Goal: Task Accomplishment & Management: Use online tool/utility

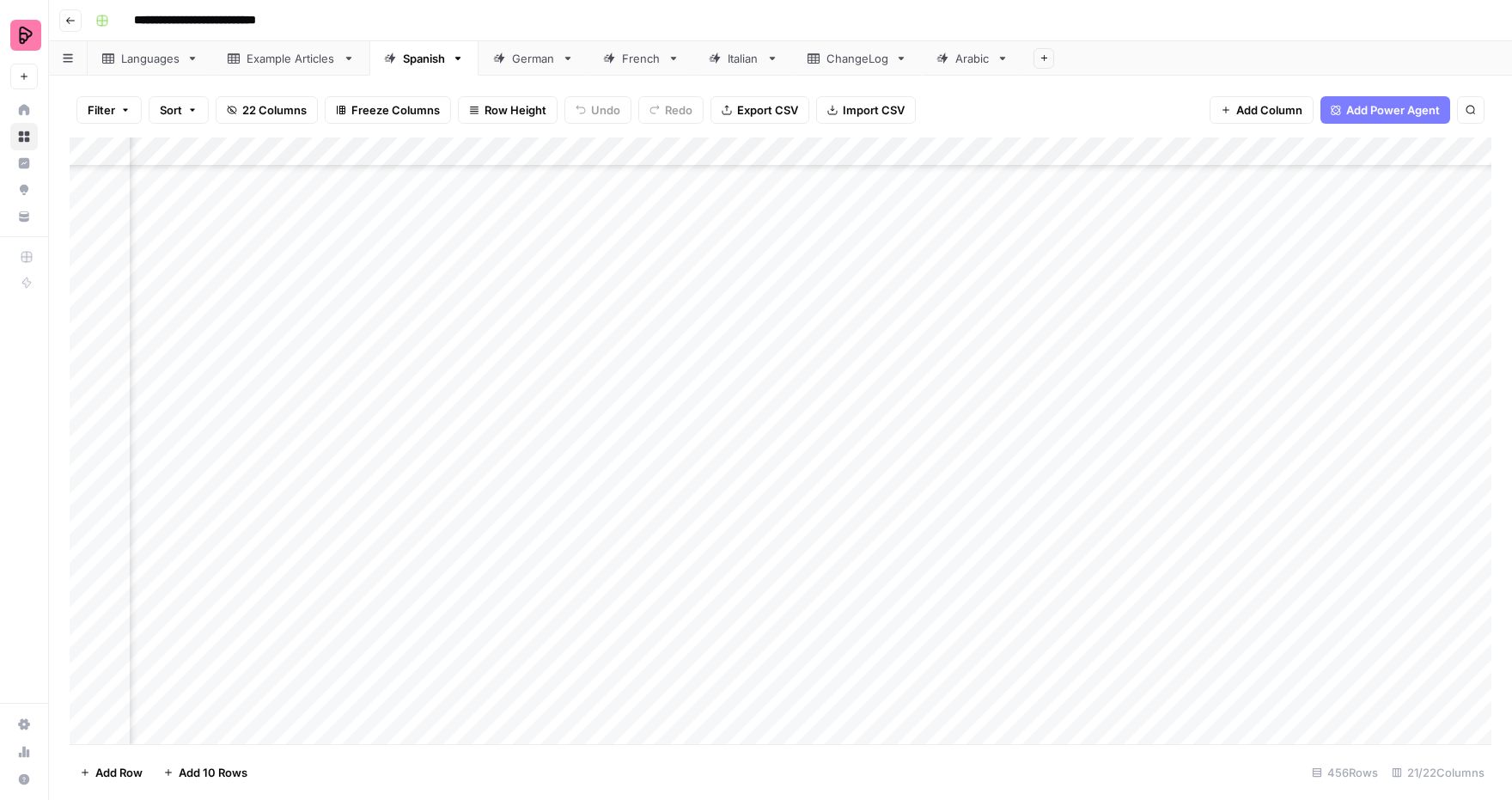
scroll to position [8372, 543]
click at [76, 23] on button "Go back" at bounding box center [70, 21] width 23 height 23
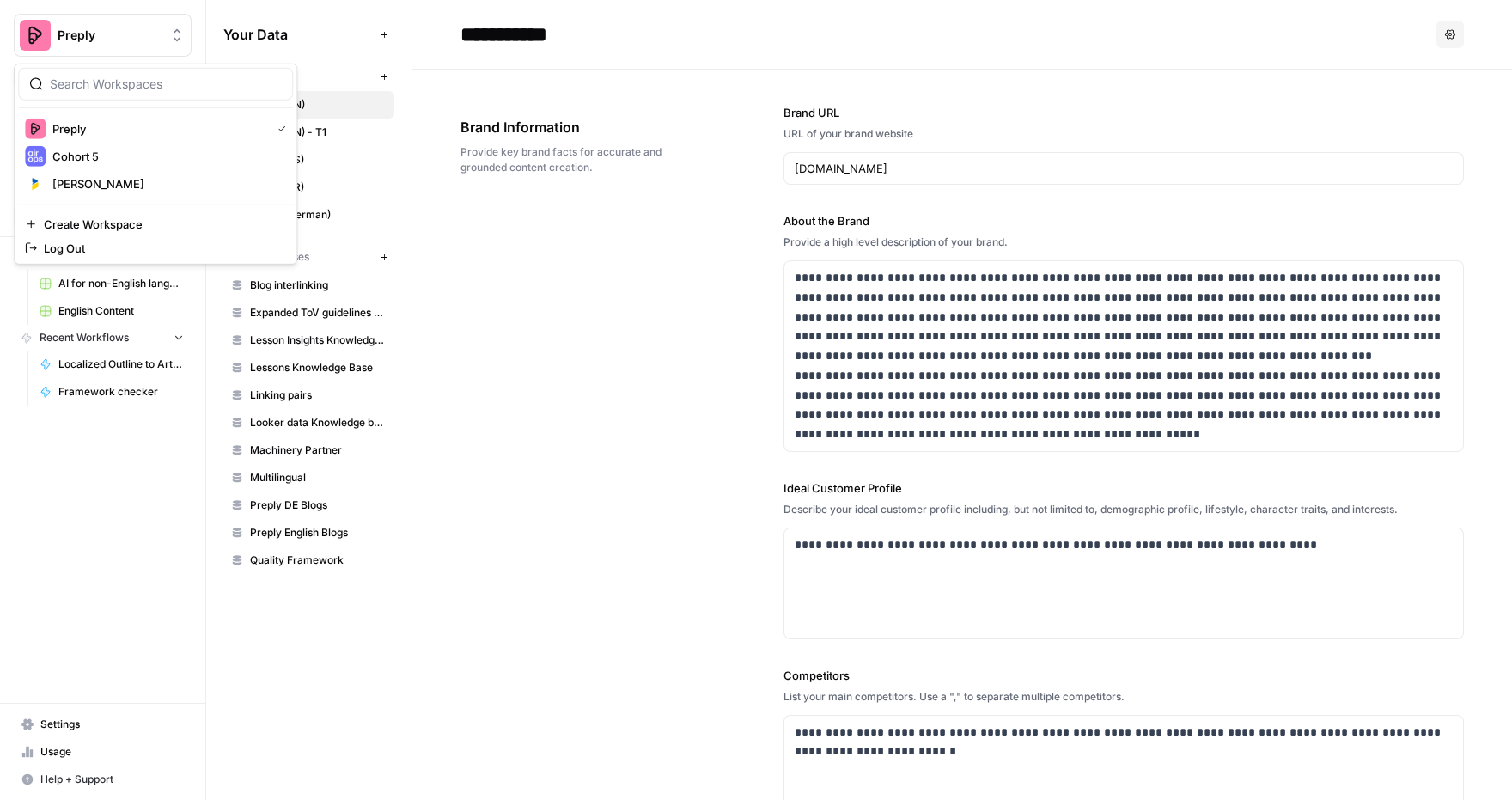
click at [72, 21] on button "Preply" at bounding box center [102, 35] width 177 height 43
click at [92, 149] on span "Cohort 5" at bounding box center [165, 156] width 227 height 17
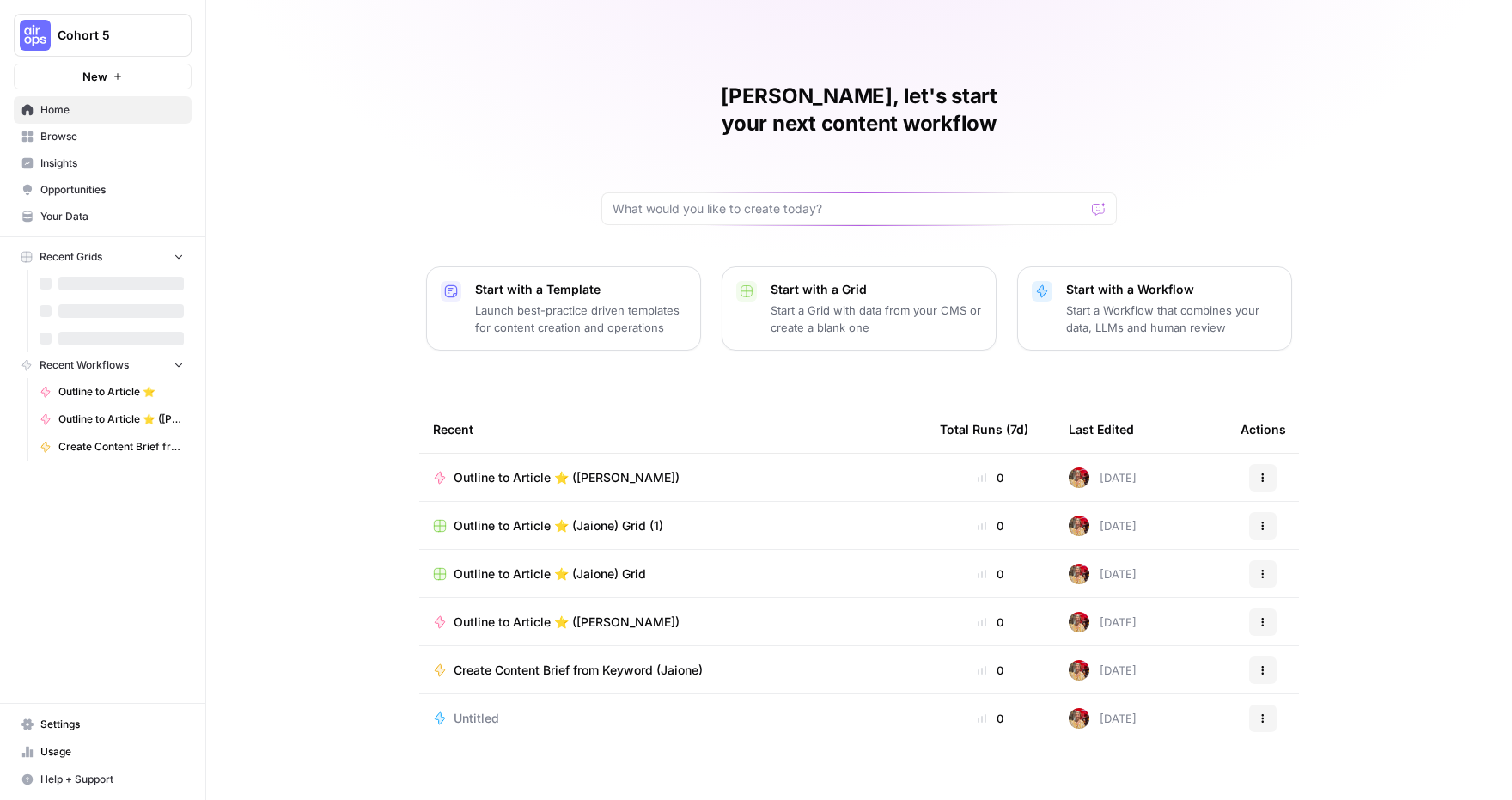
click at [123, 127] on link "Browse" at bounding box center [102, 137] width 177 height 28
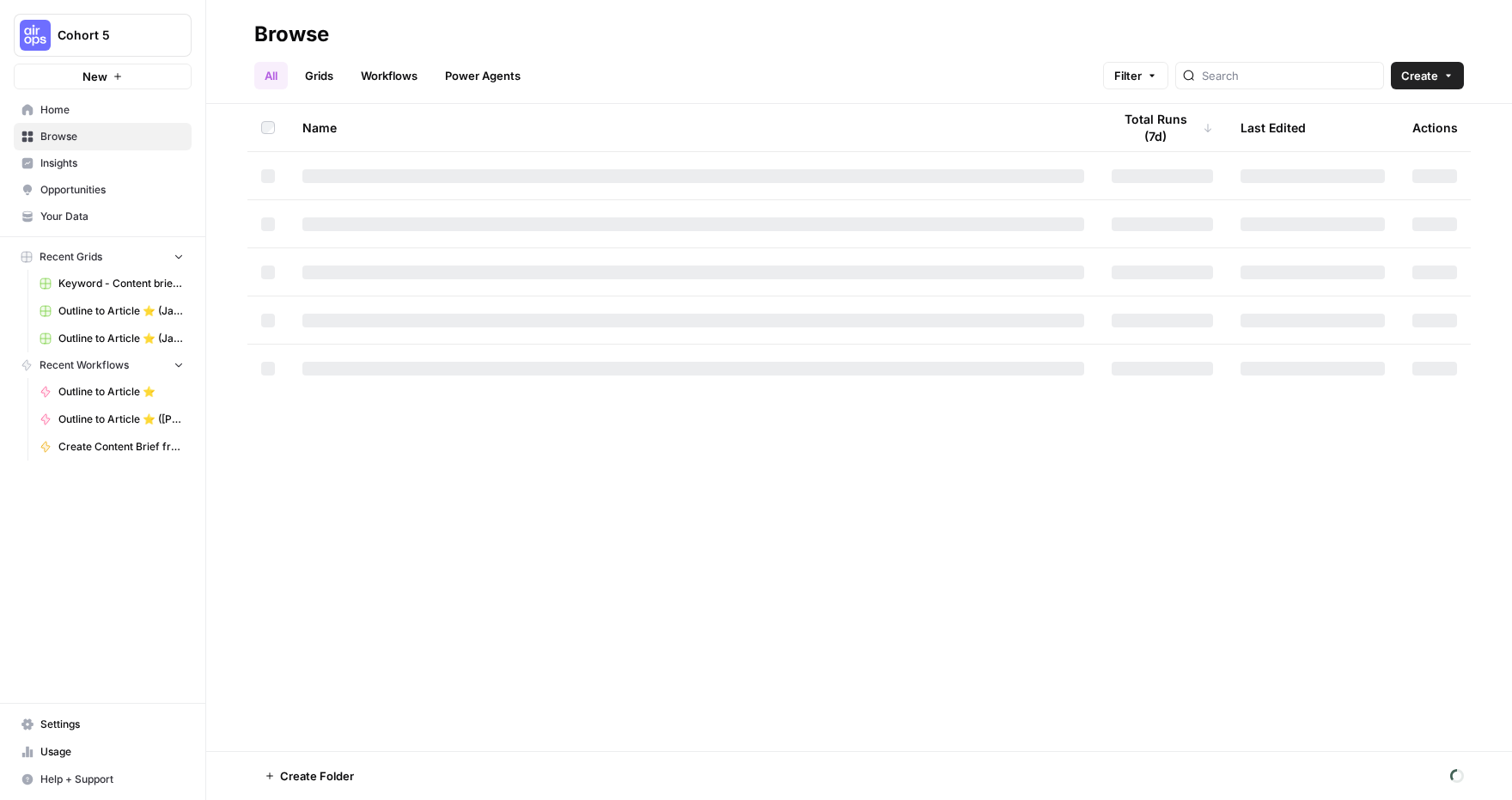
click at [397, 75] on link "Workflows" at bounding box center [389, 75] width 77 height 28
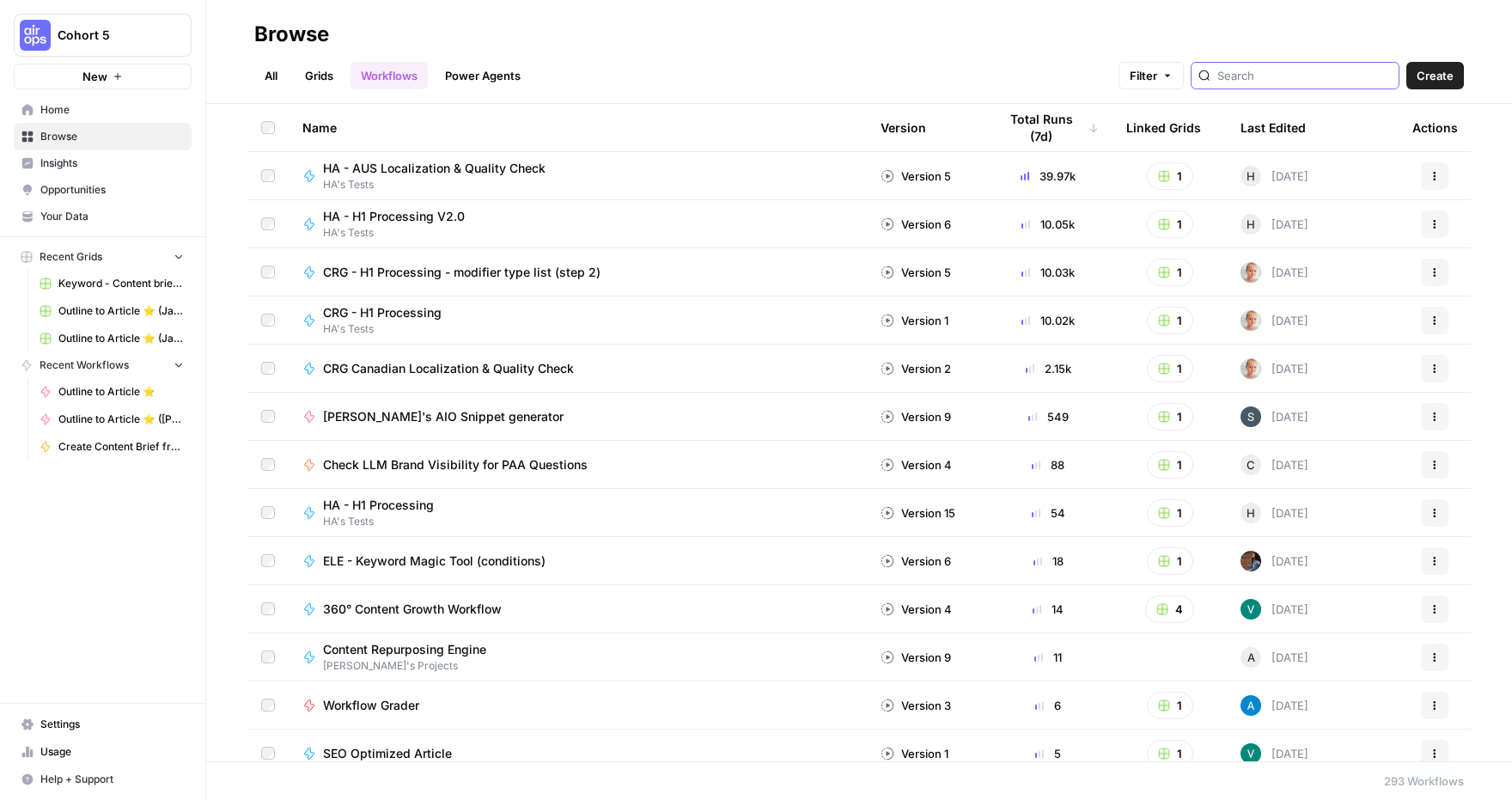
click at [1300, 70] on input "search" at bounding box center [1305, 75] width 174 height 17
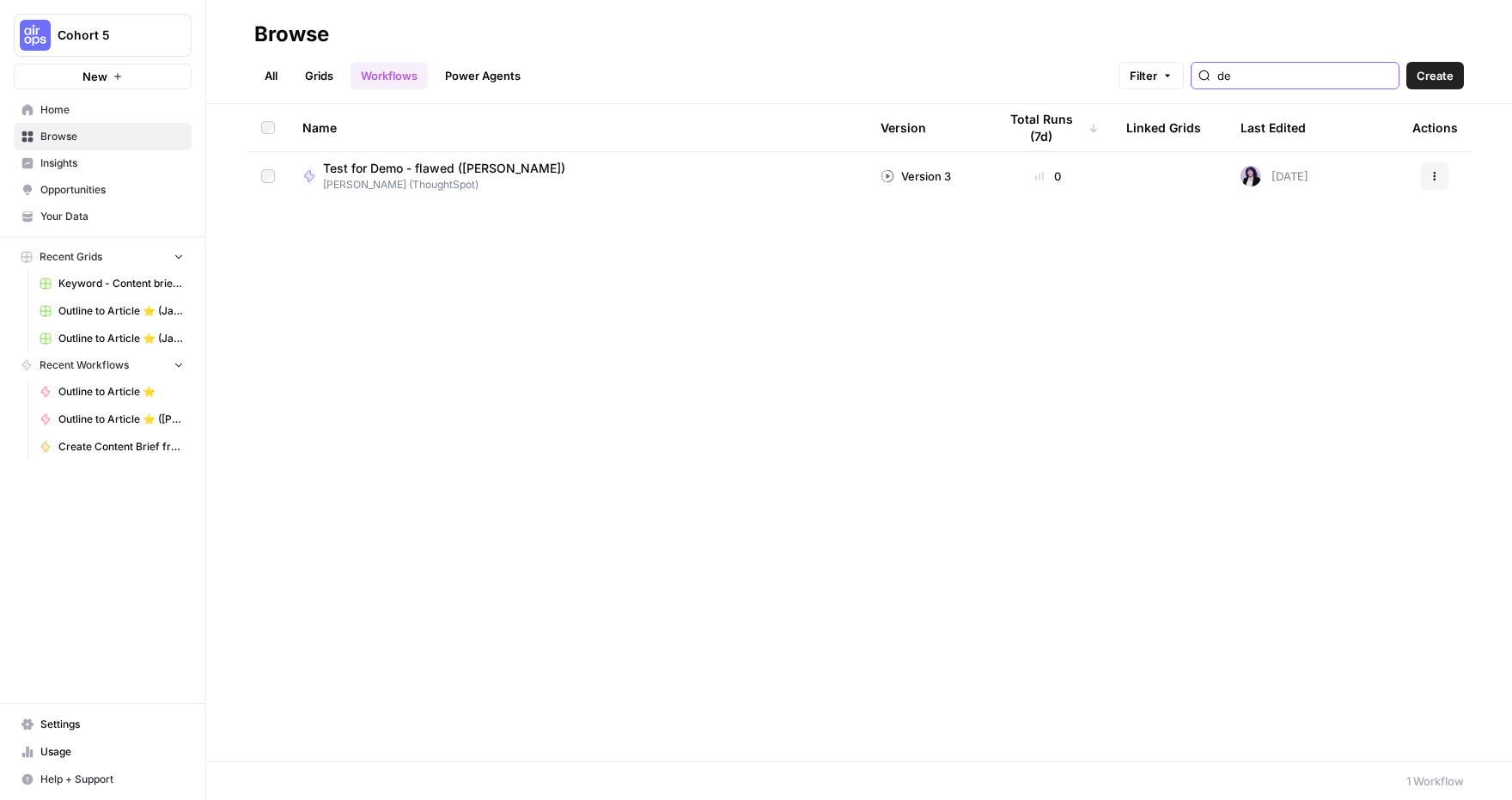
type input "d"
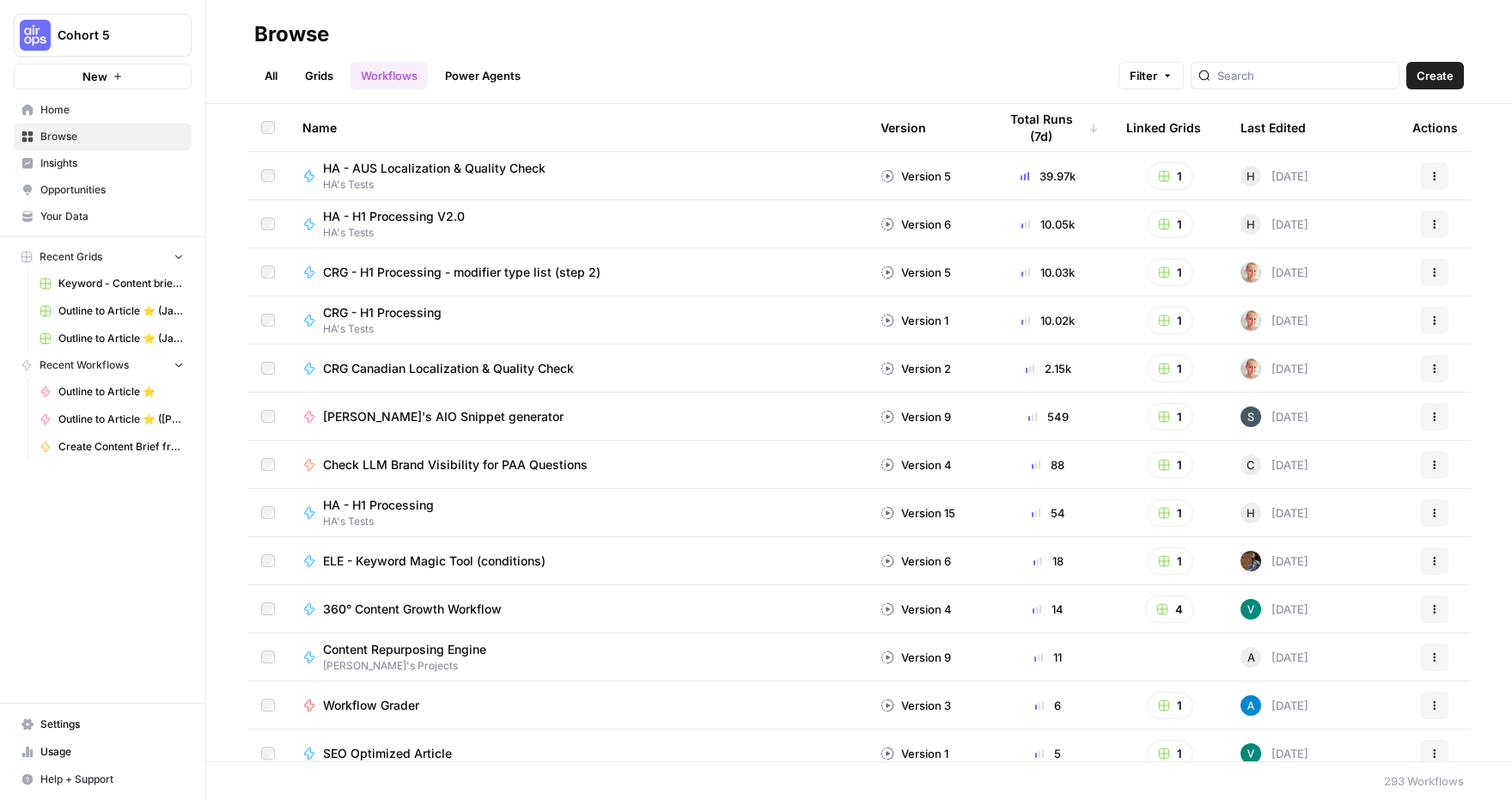
click at [270, 77] on link "All" at bounding box center [271, 75] width 34 height 28
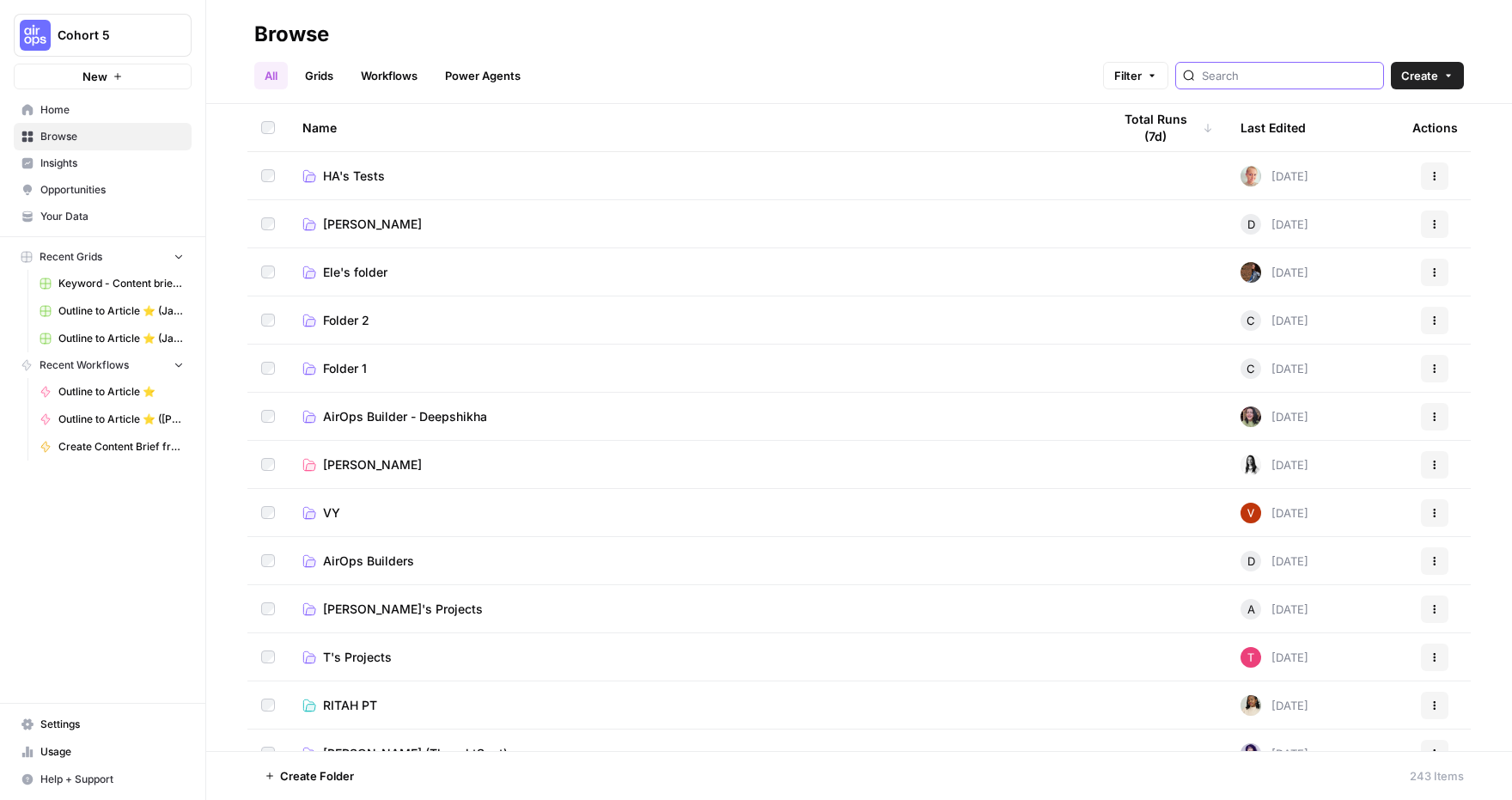
click at [1323, 72] on input "search" at bounding box center [1289, 75] width 174 height 17
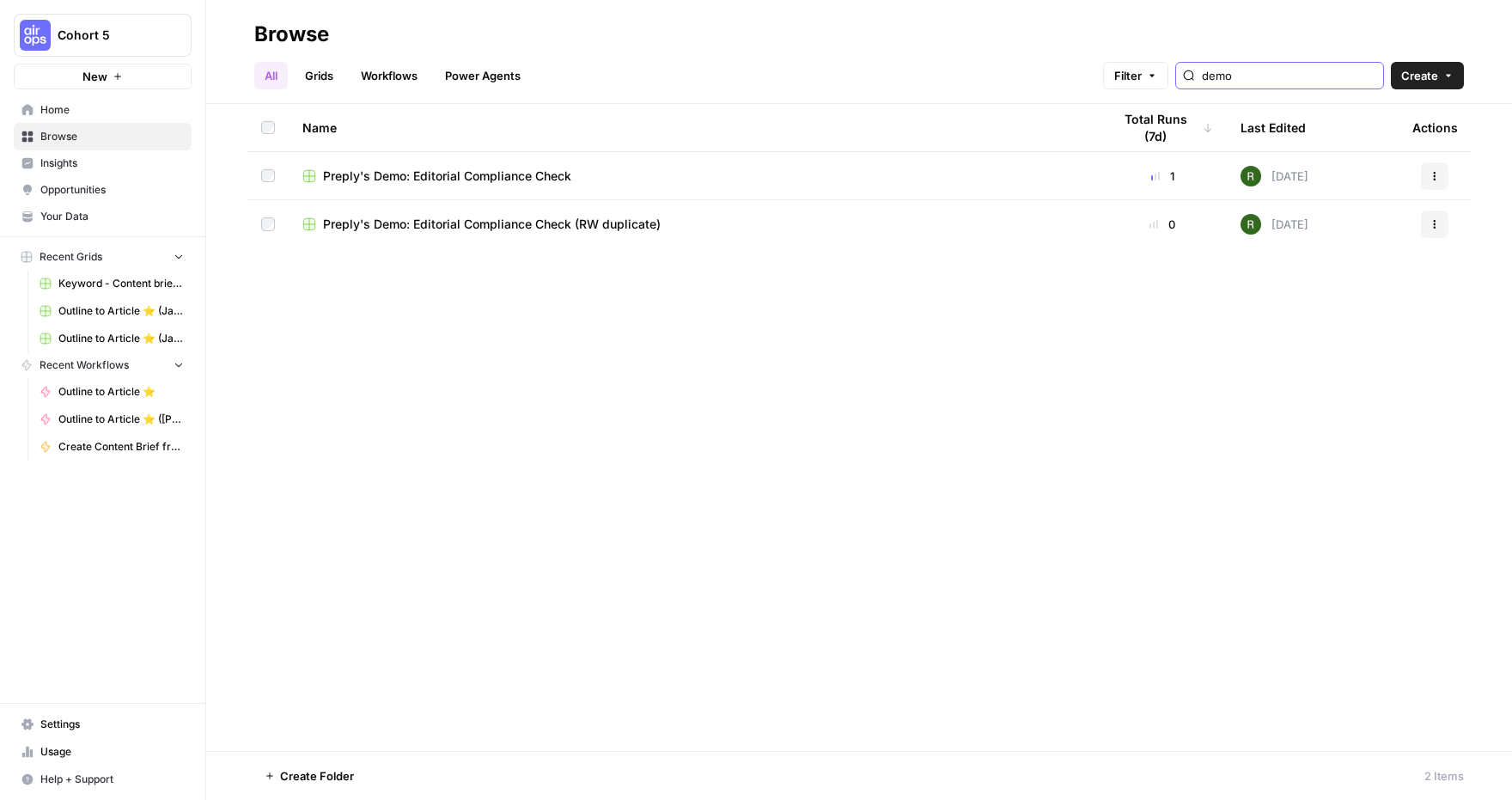
type input "demo"
click at [583, 176] on div "Preply's Demo: Editorial Compliance Check" at bounding box center [693, 175] width 782 height 17
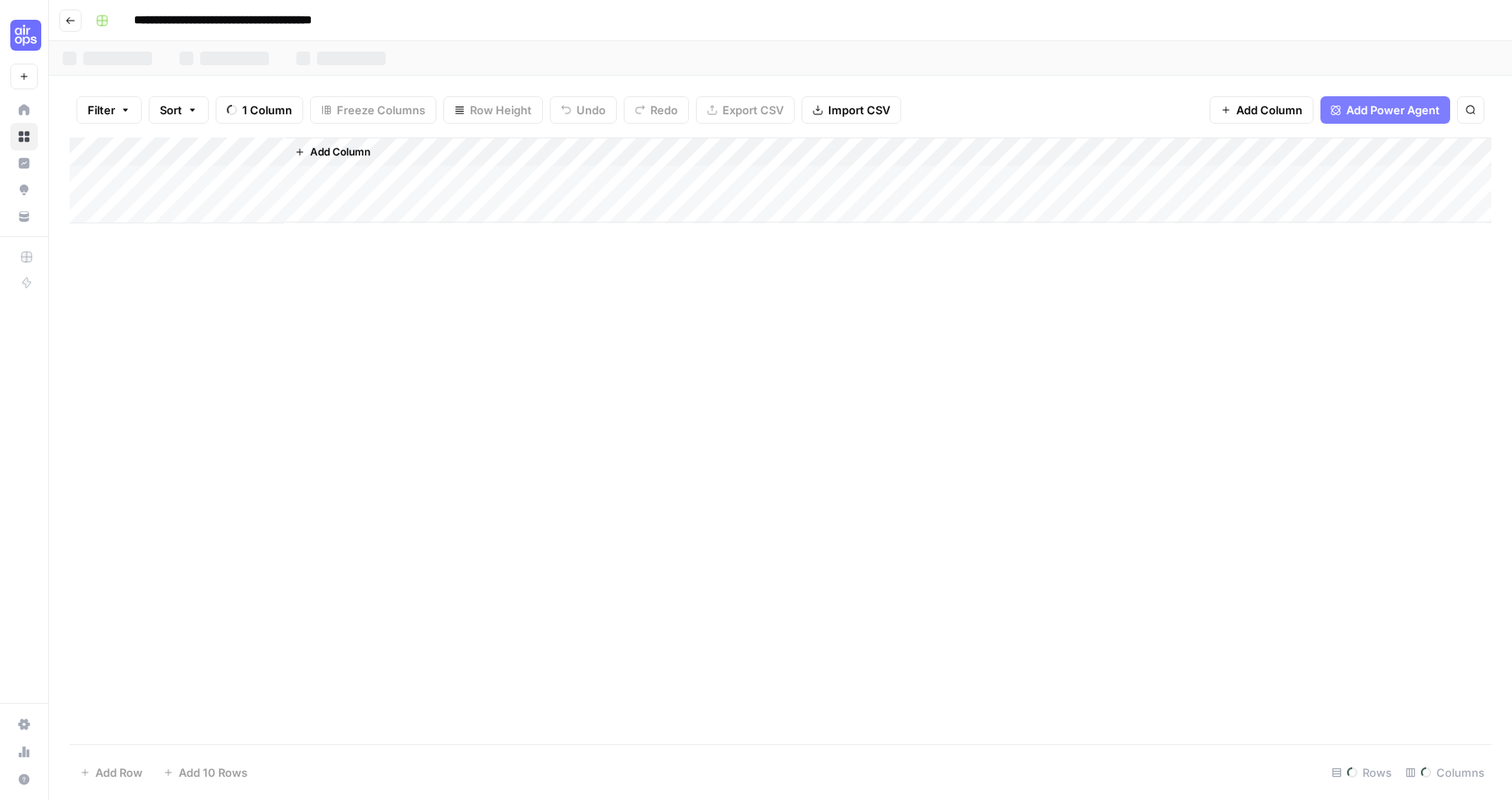
click at [588, 420] on div "Add Column" at bounding box center [780, 441] width 1422 height 607
click at [976, 158] on div "Add Column" at bounding box center [780, 269] width 1422 height 262
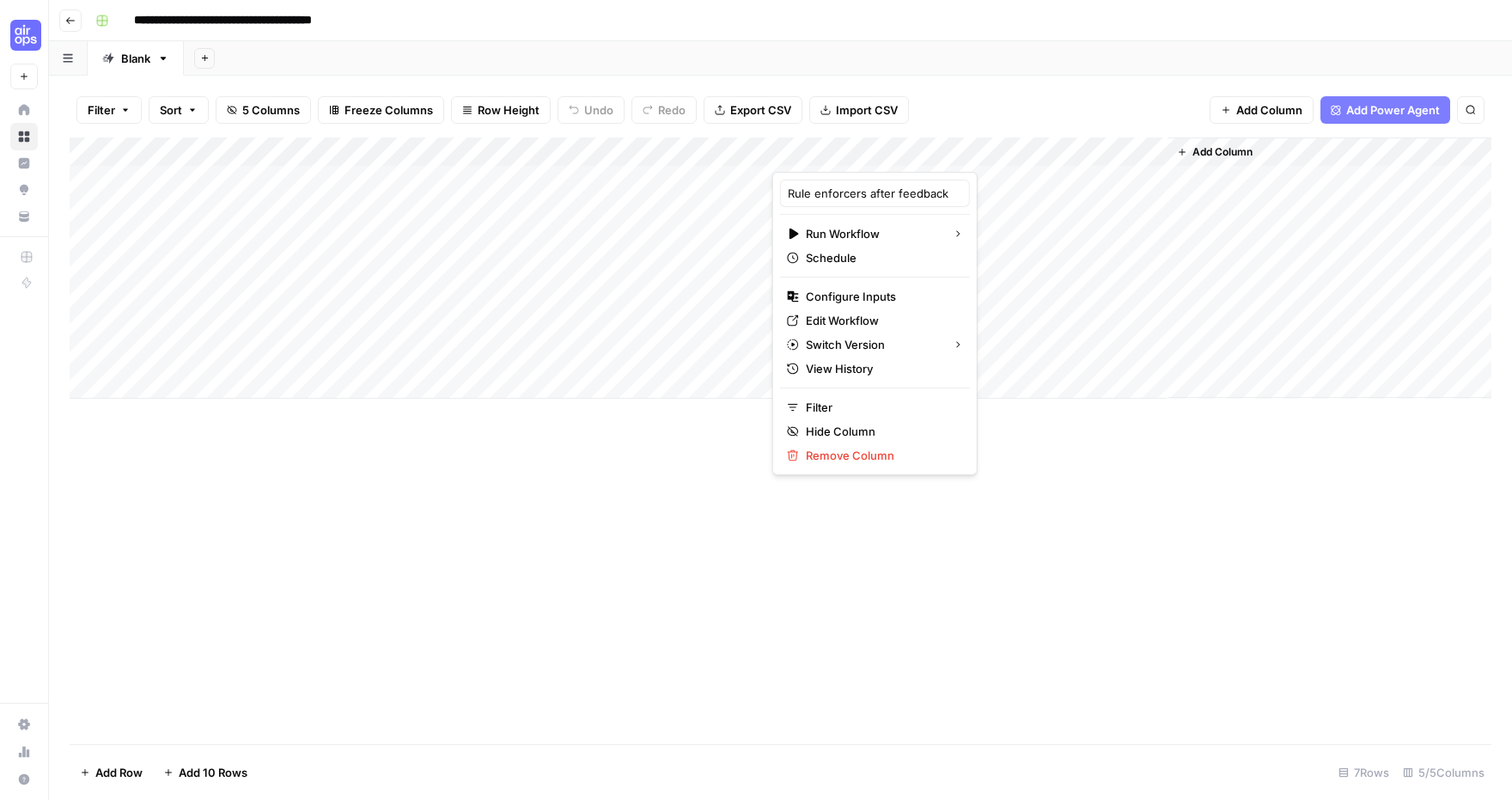
click at [548, 527] on div "Add Column" at bounding box center [780, 441] width 1422 height 607
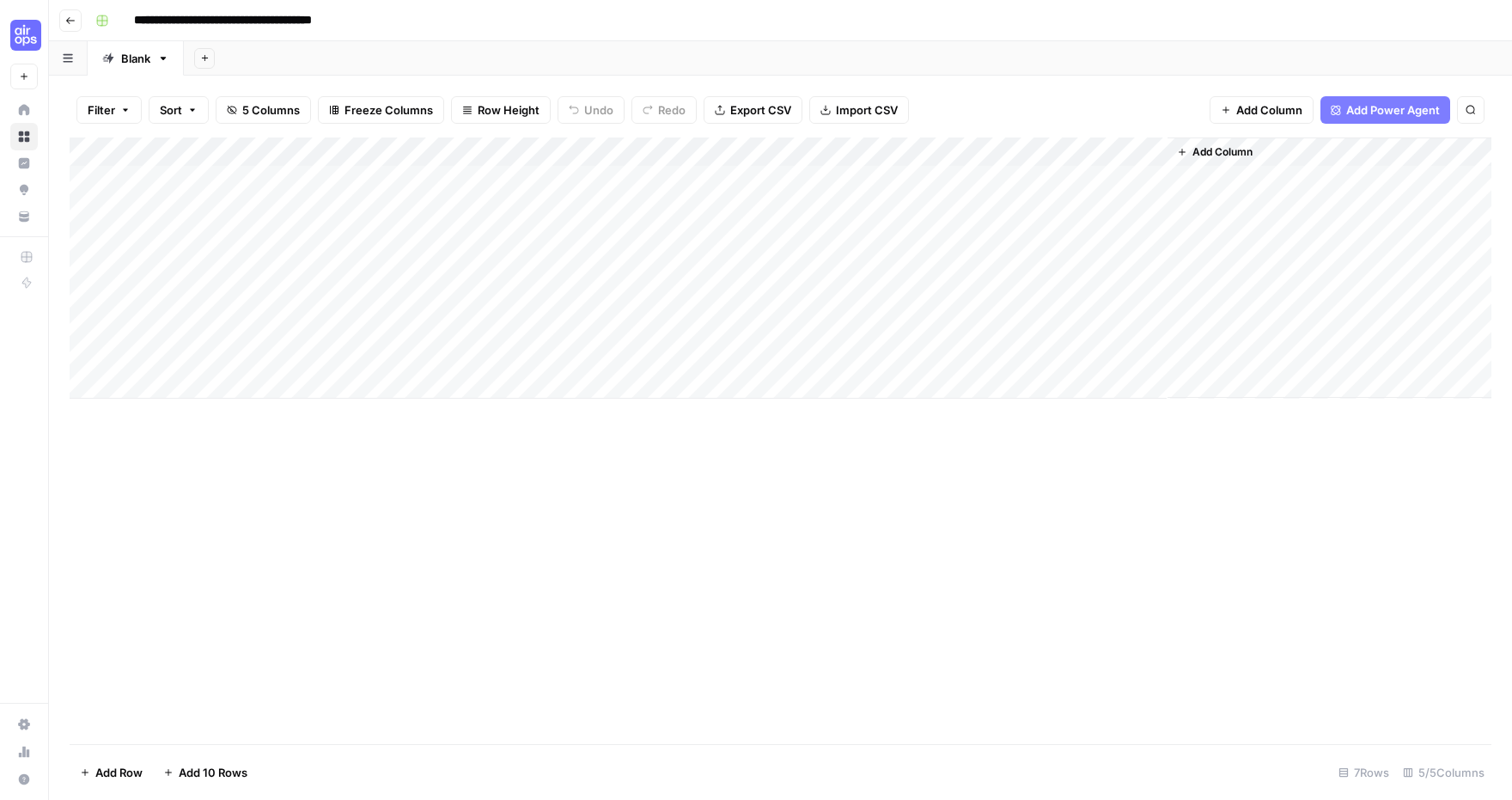
click at [978, 152] on div "Add Column" at bounding box center [780, 269] width 1422 height 262
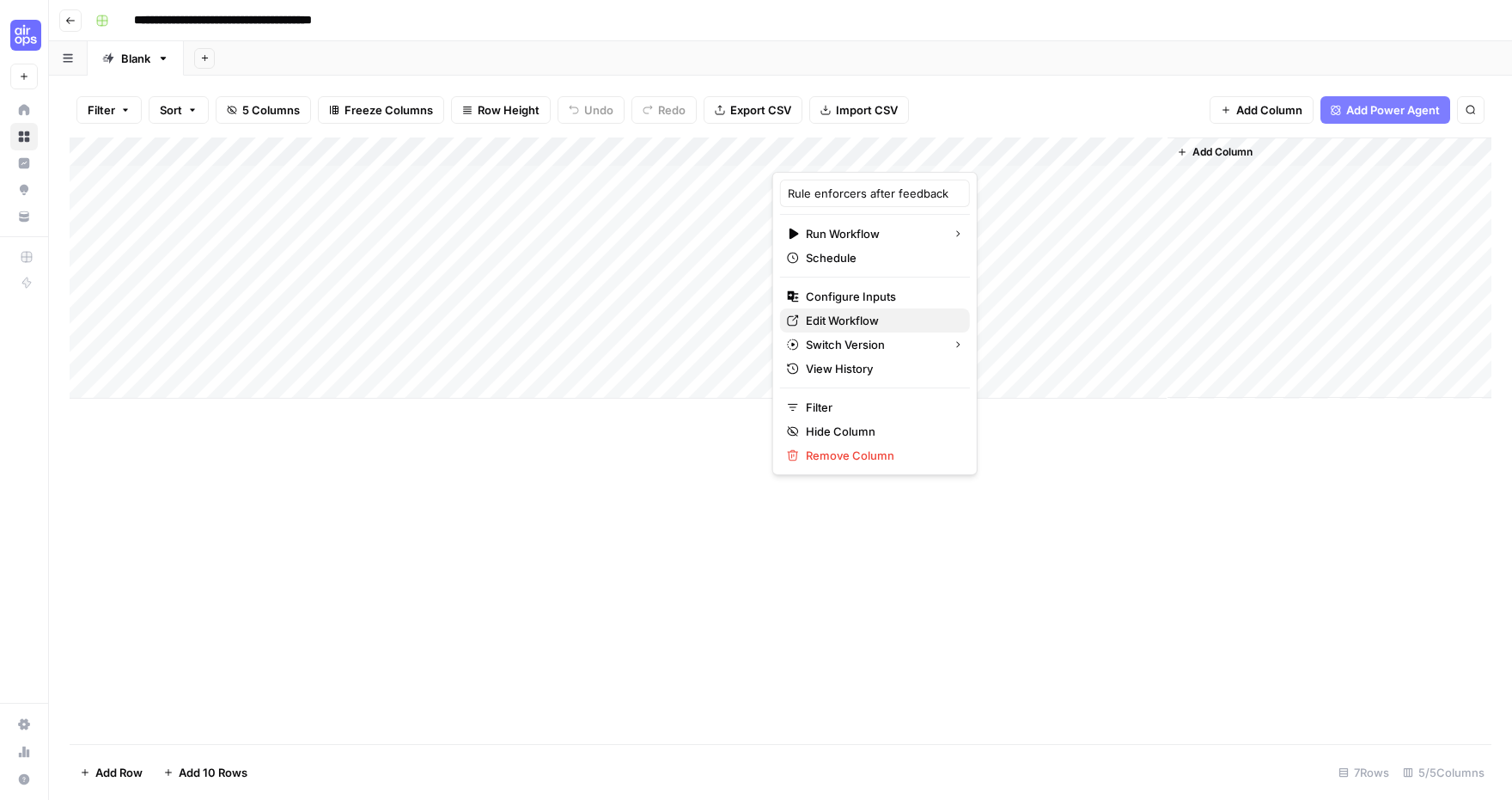
click at [829, 314] on span "Edit Workflow" at bounding box center [881, 320] width 151 height 17
